Goal: Find specific page/section: Find specific page/section

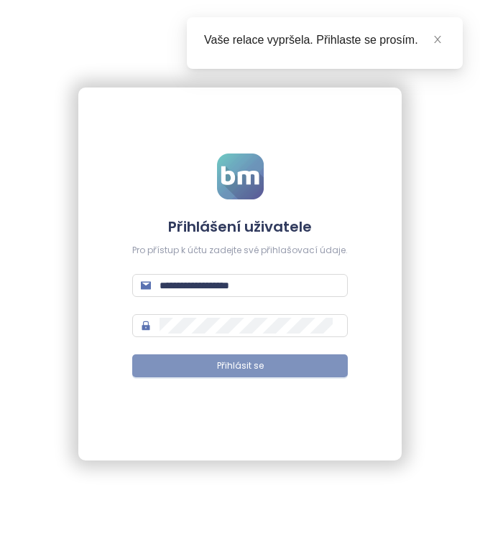
click at [299, 363] on button "Přihlásit se" at bounding box center [239, 366] width 215 height 23
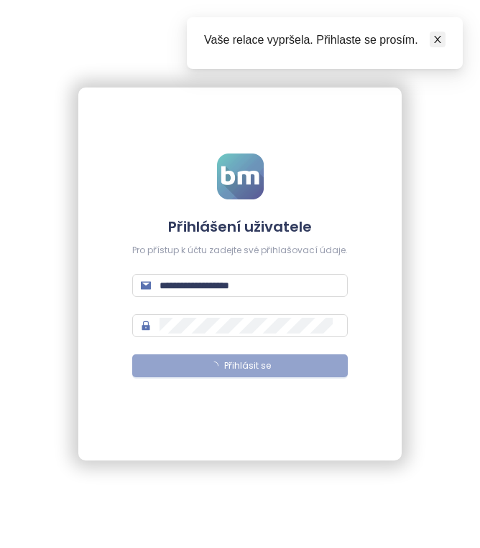
click at [437, 39] on icon "close" at bounding box center [437, 39] width 7 height 7
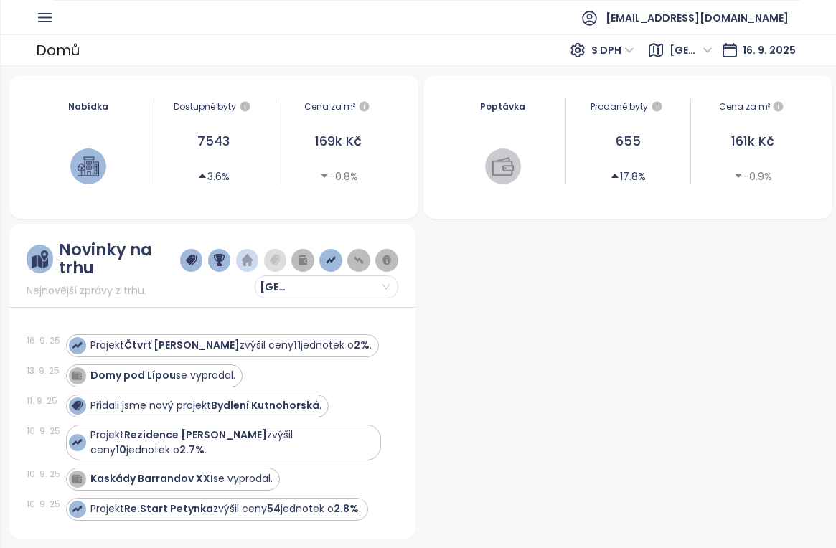
click at [712, 50] on span "[GEOGRAPHIC_DATA]" at bounding box center [691, 50] width 43 height 22
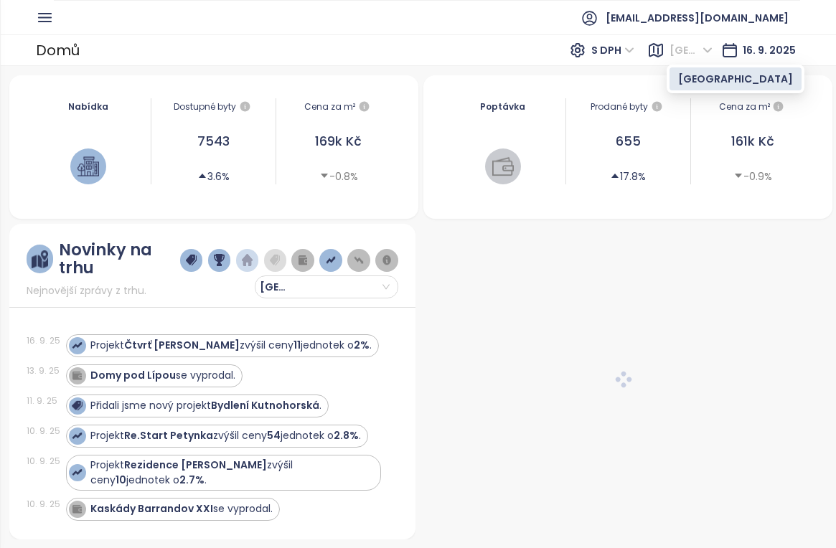
click at [712, 50] on span "[GEOGRAPHIC_DATA]" at bounding box center [691, 50] width 43 height 22
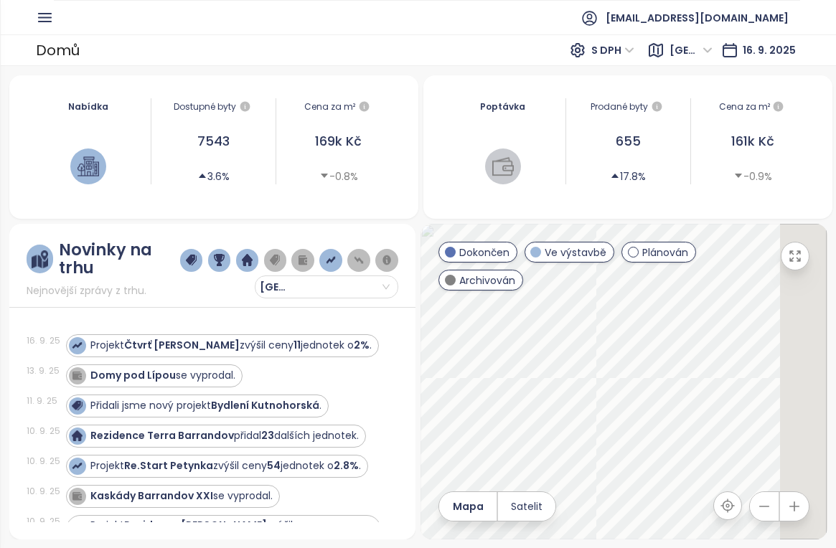
click at [40, 14] on icon "button" at bounding box center [45, 18] width 18 height 18
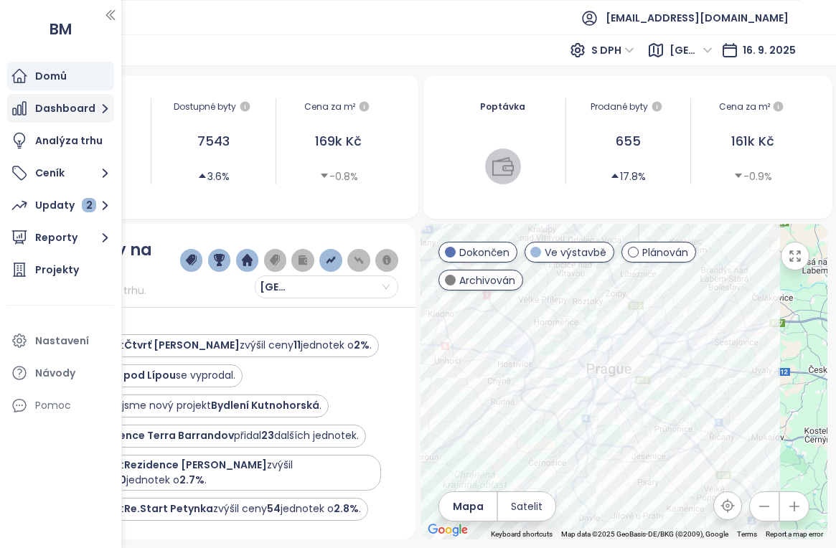
click at [91, 101] on button "Dashboard" at bounding box center [60, 108] width 107 height 29
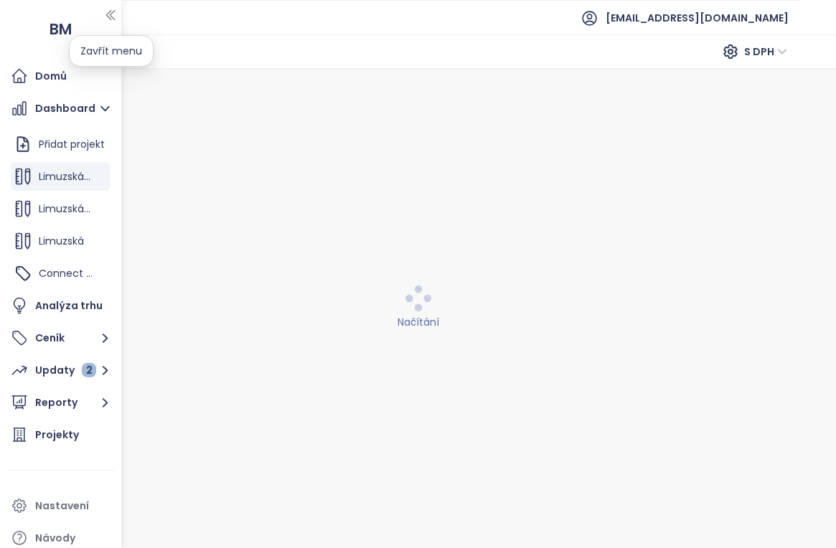
click at [108, 11] on icon "button" at bounding box center [110, 15] width 14 height 14
